Goal: Task Accomplishment & Management: Use online tool/utility

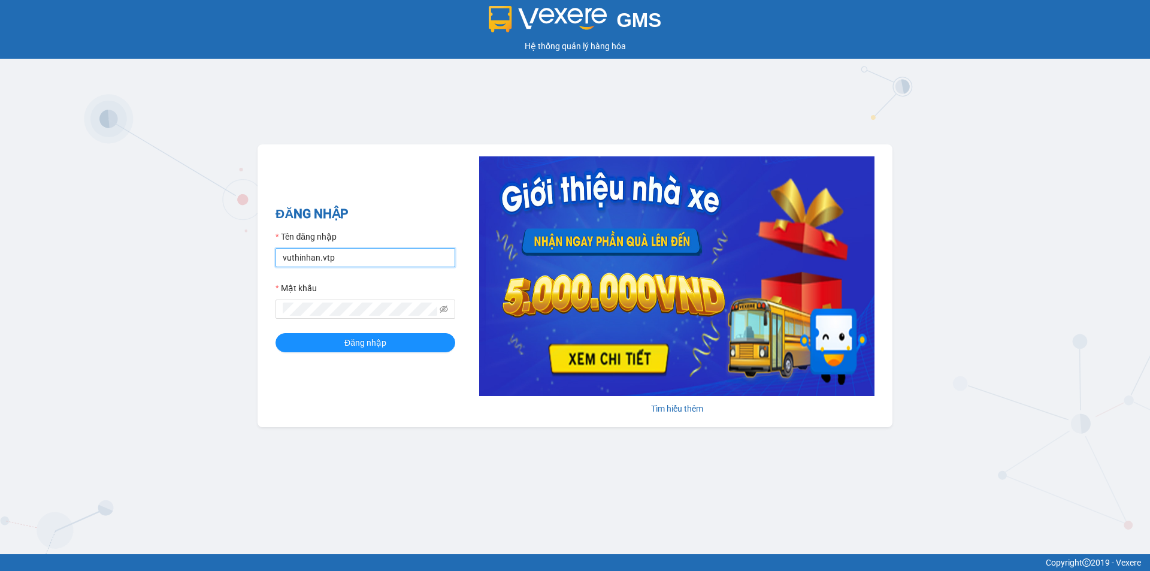
click at [364, 259] on input "vuthinhan.vtp" at bounding box center [365, 257] width 180 height 19
type input "dothilehang.vtp"
click at [346, 341] on span "Đăng nhập" at bounding box center [365, 342] width 42 height 13
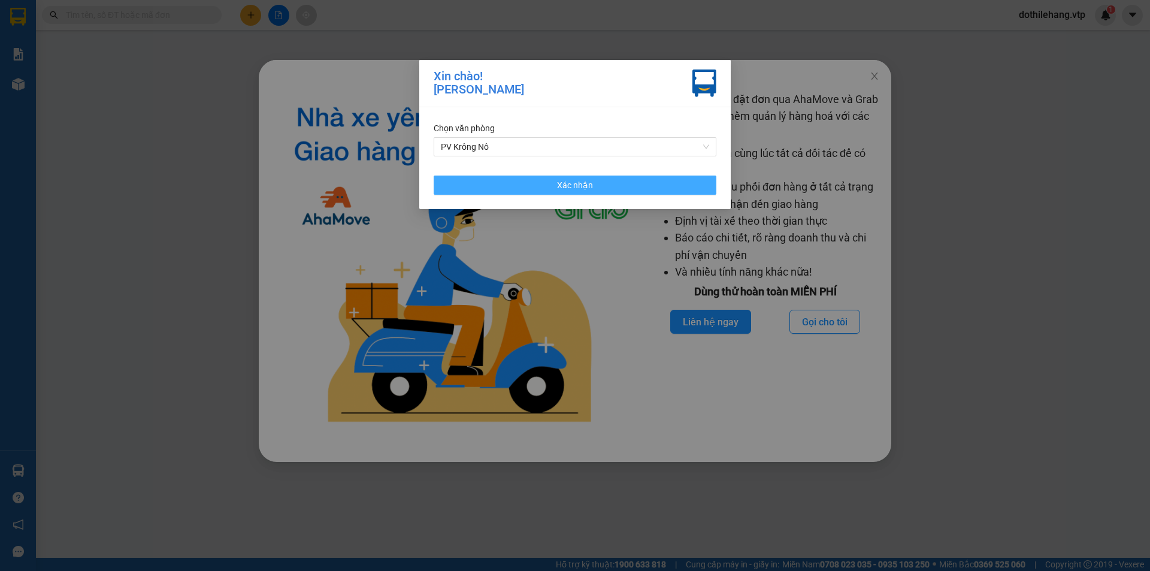
click at [623, 189] on button "Xác nhận" at bounding box center [574, 184] width 283 height 19
